Goal: Find contact information: Find contact information

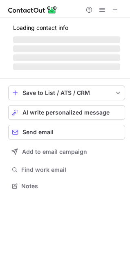
scroll to position [180, 130]
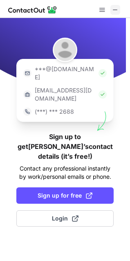
click at [120, 11] on button at bounding box center [115, 10] width 10 height 10
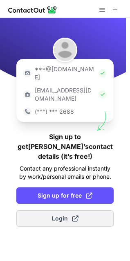
click at [69, 214] on span "Login" at bounding box center [65, 218] width 27 height 8
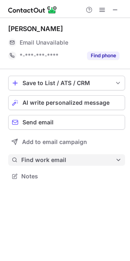
scroll to position [170, 130]
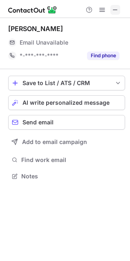
click at [118, 11] on span at bounding box center [115, 10] width 7 height 7
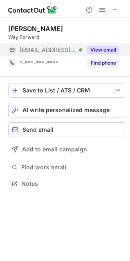
click at [104, 48] on button "View email" at bounding box center [103, 50] width 32 height 8
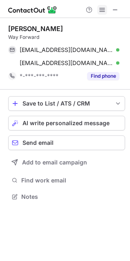
click at [106, 10] on button at bounding box center [102, 10] width 10 height 10
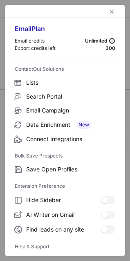
click at [116, 6] on div at bounding box center [65, 11] width 120 height 13
click at [110, 7] on button "left-button" at bounding box center [112, 12] width 10 height 10
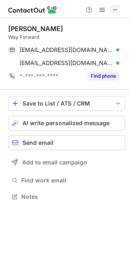
drag, startPoint x: 116, startPoint y: 9, endPoint x: 89, endPoint y: 0, distance: 28.8
click at [116, 9] on span at bounding box center [115, 10] width 7 height 7
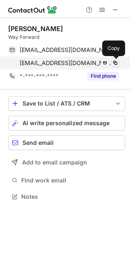
click at [115, 61] on span at bounding box center [115, 63] width 7 height 7
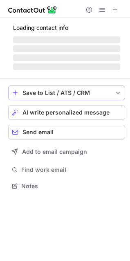
scroll to position [178, 130]
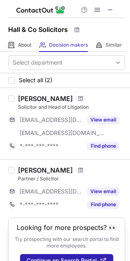
drag, startPoint x: 113, startPoint y: 9, endPoint x: 105, endPoint y: 11, distance: 8.8
click at [113, 9] on span at bounding box center [110, 10] width 7 height 7
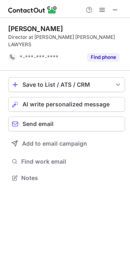
scroll to position [165, 130]
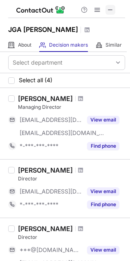
click at [108, 9] on span at bounding box center [110, 10] width 7 height 7
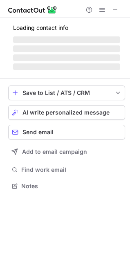
scroll to position [191, 130]
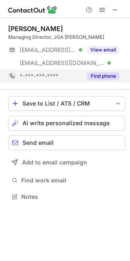
click at [103, 77] on button "Find phone" at bounding box center [103, 76] width 32 height 8
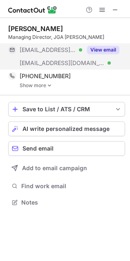
click at [105, 49] on button "View email" at bounding box center [103, 50] width 32 height 8
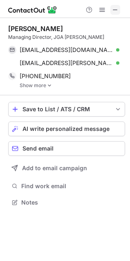
click at [118, 9] on span at bounding box center [115, 10] width 7 height 7
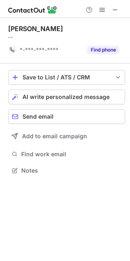
scroll to position [165, 130]
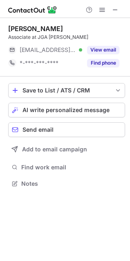
scroll to position [178, 130]
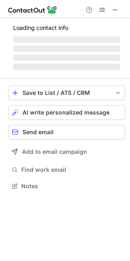
scroll to position [191, 130]
